Goal: Task Accomplishment & Management: Complete application form

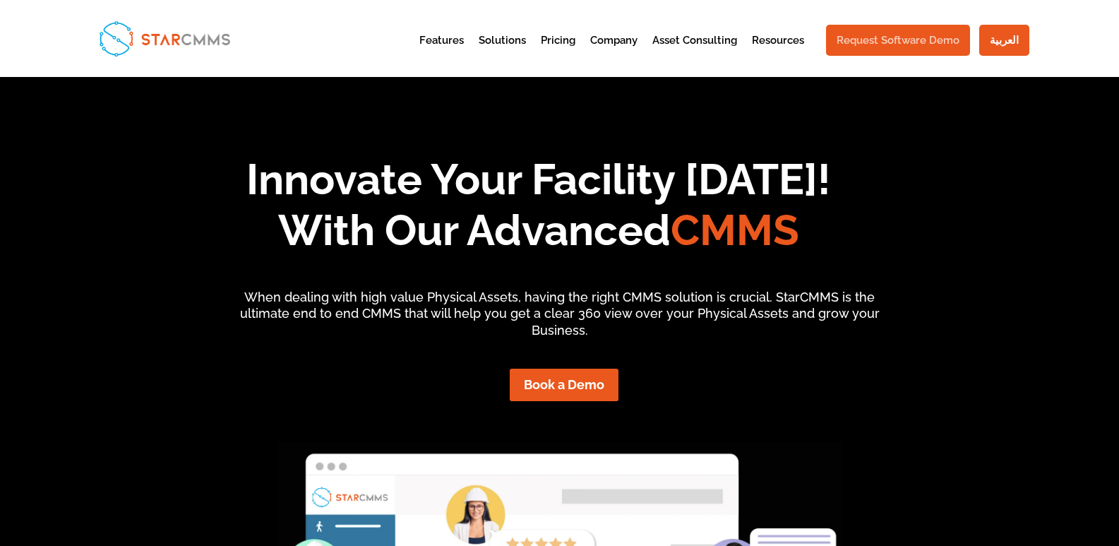
click at [944, 37] on link "Request Software Demo" at bounding box center [898, 40] width 144 height 31
click at [1016, 42] on link "العربية" at bounding box center [1004, 40] width 50 height 31
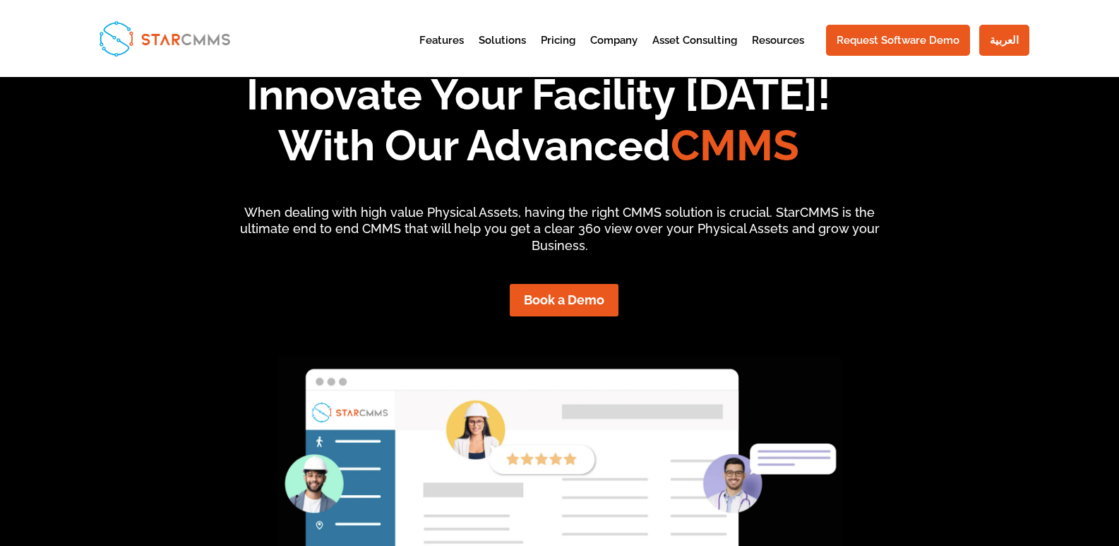
scroll to position [0, 0]
